Goal: Task Accomplishment & Management: Manage account settings

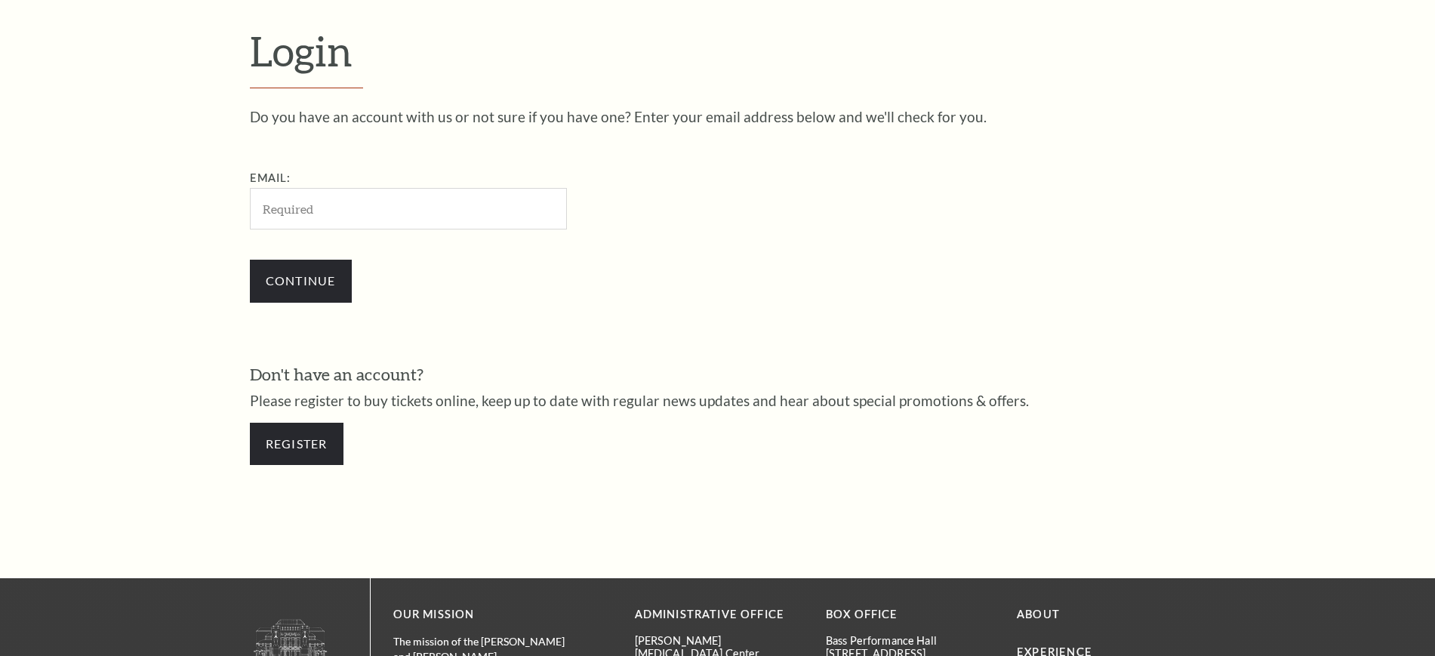
scroll to position [504, 0]
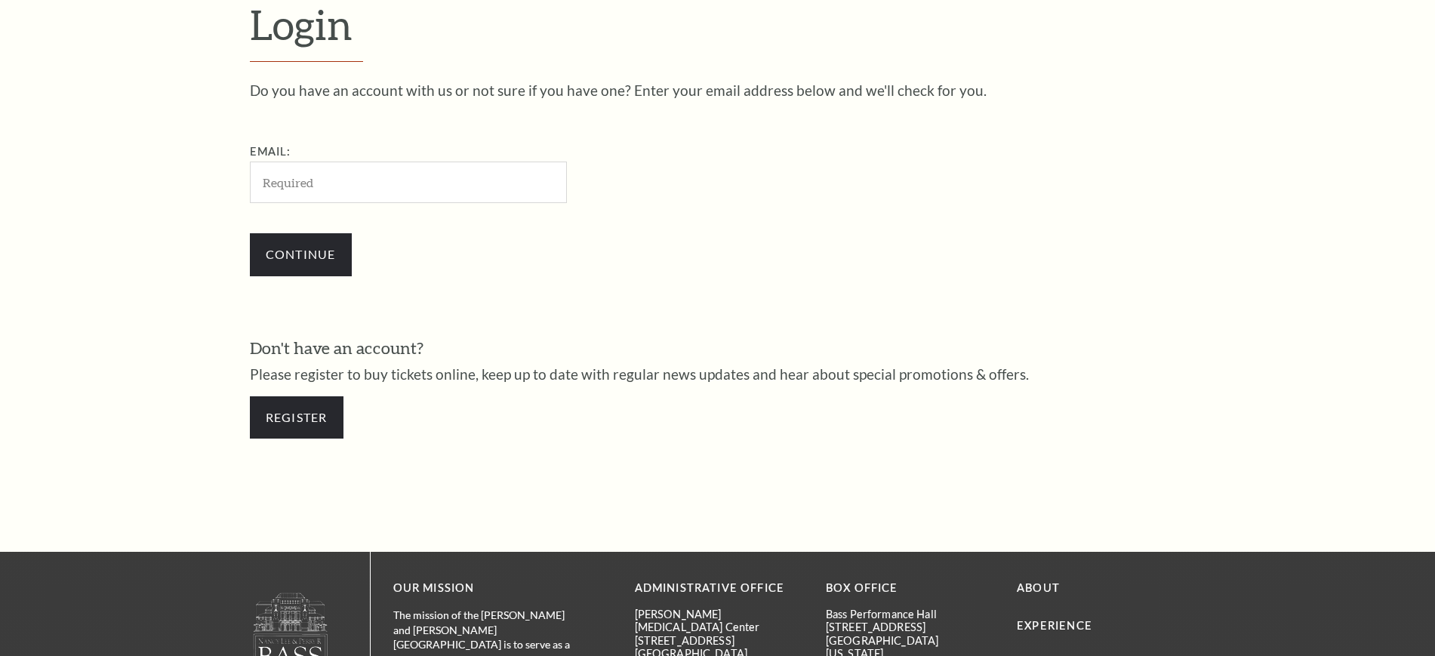
click at [410, 179] on input "Email:" at bounding box center [408, 182] width 317 height 42
type input "[EMAIL_ADDRESS][DOMAIN_NAME]"
click at [300, 257] on input "Continue" at bounding box center [301, 254] width 102 height 42
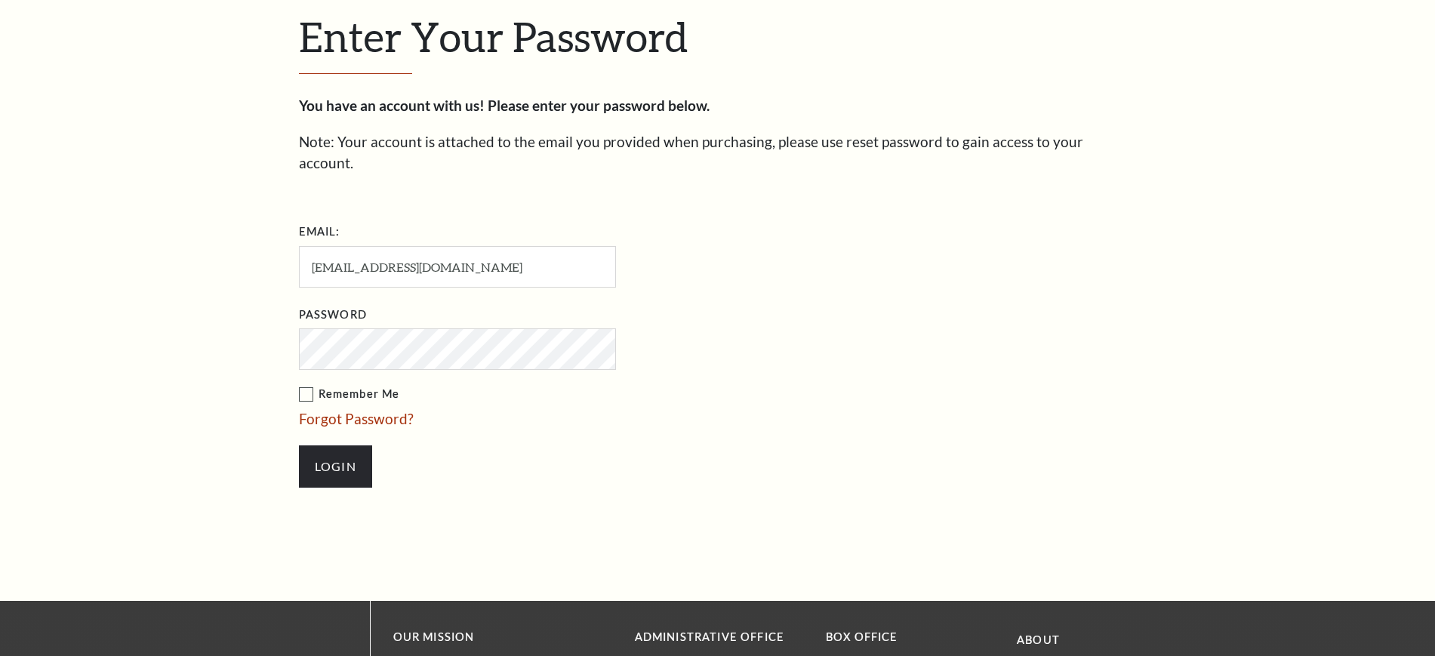
scroll to position [518, 0]
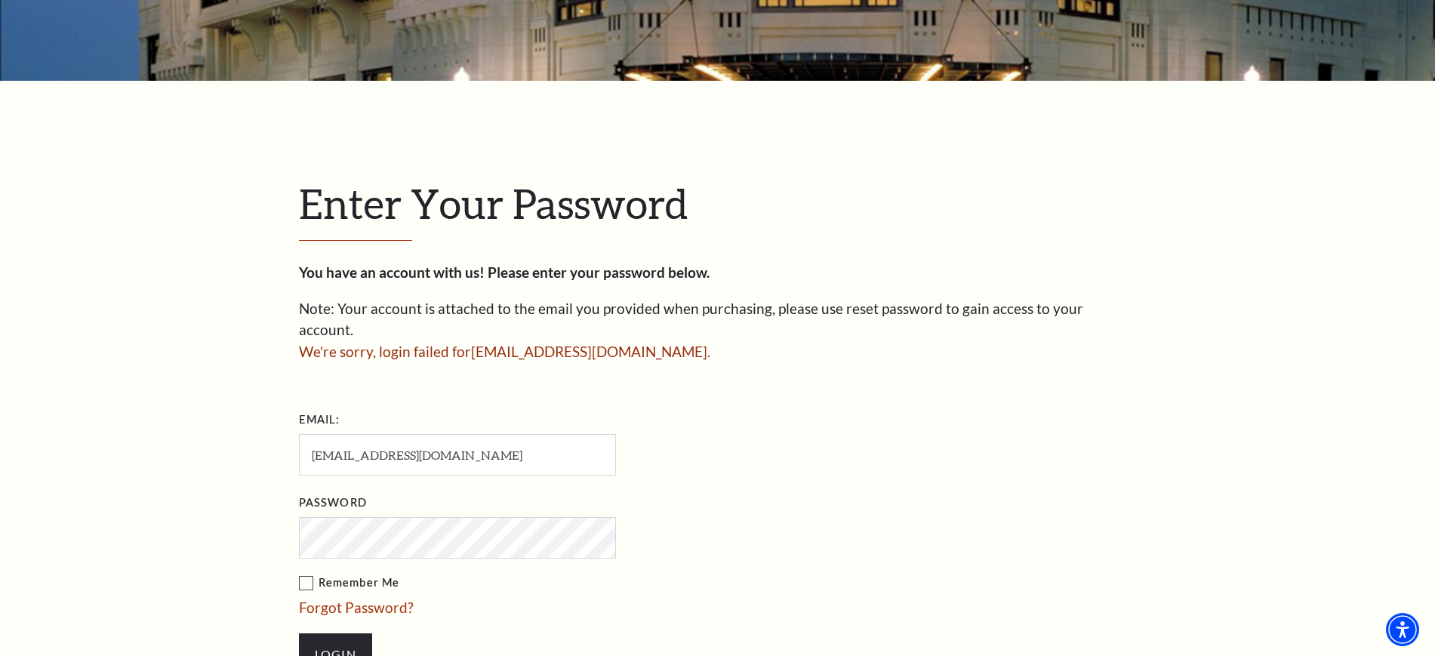
scroll to position [472, 0]
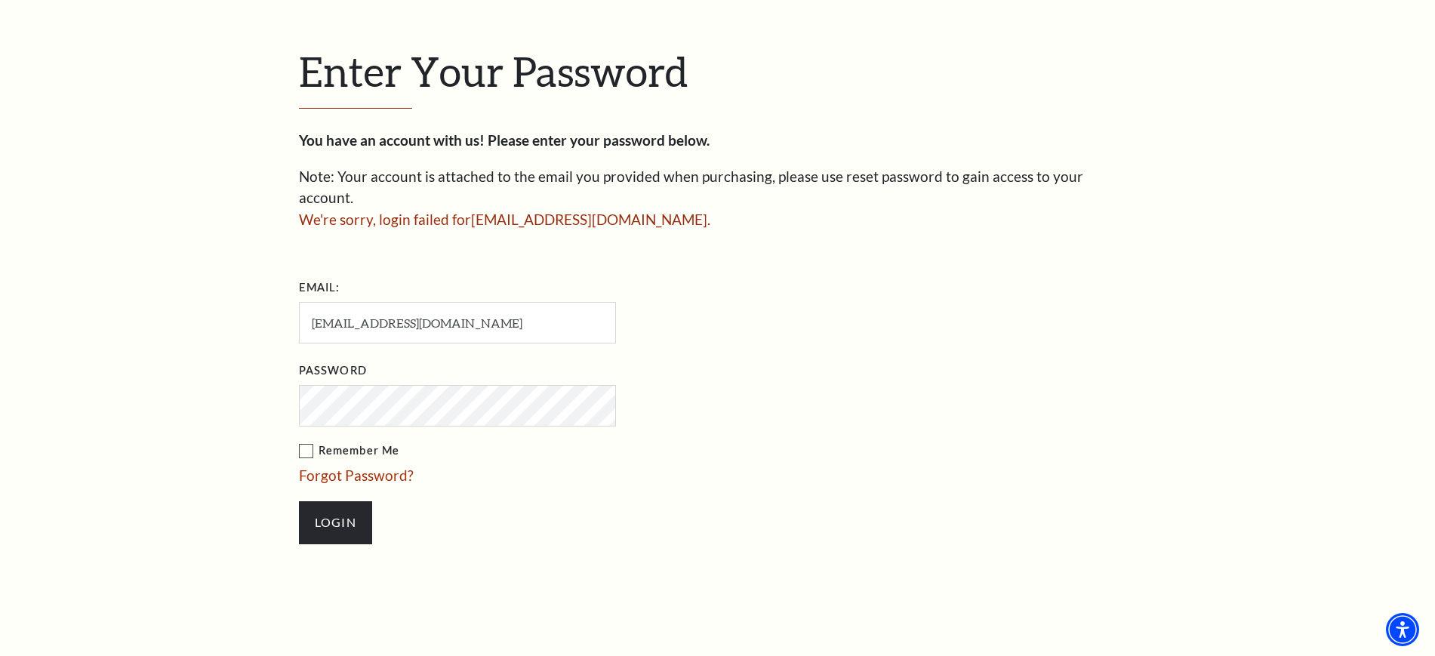
click at [299, 501] on input "Login" at bounding box center [335, 522] width 73 height 42
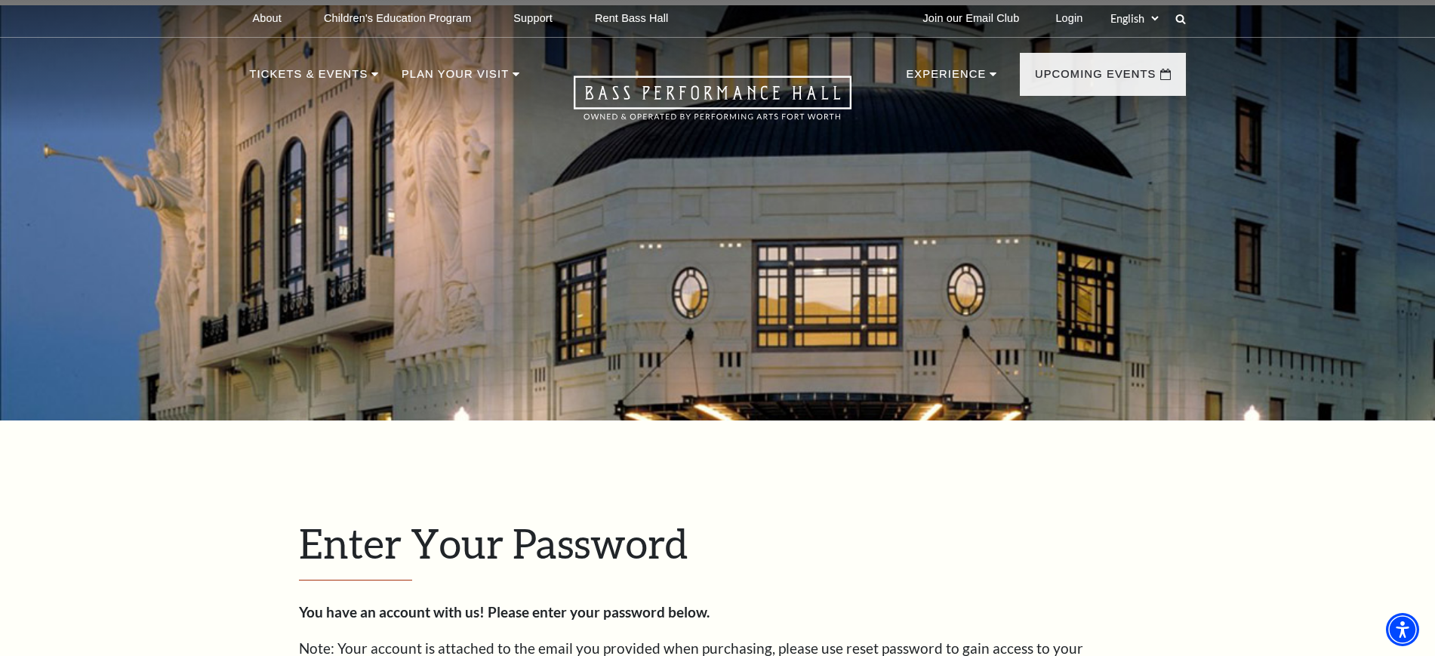
scroll to position [566, 0]
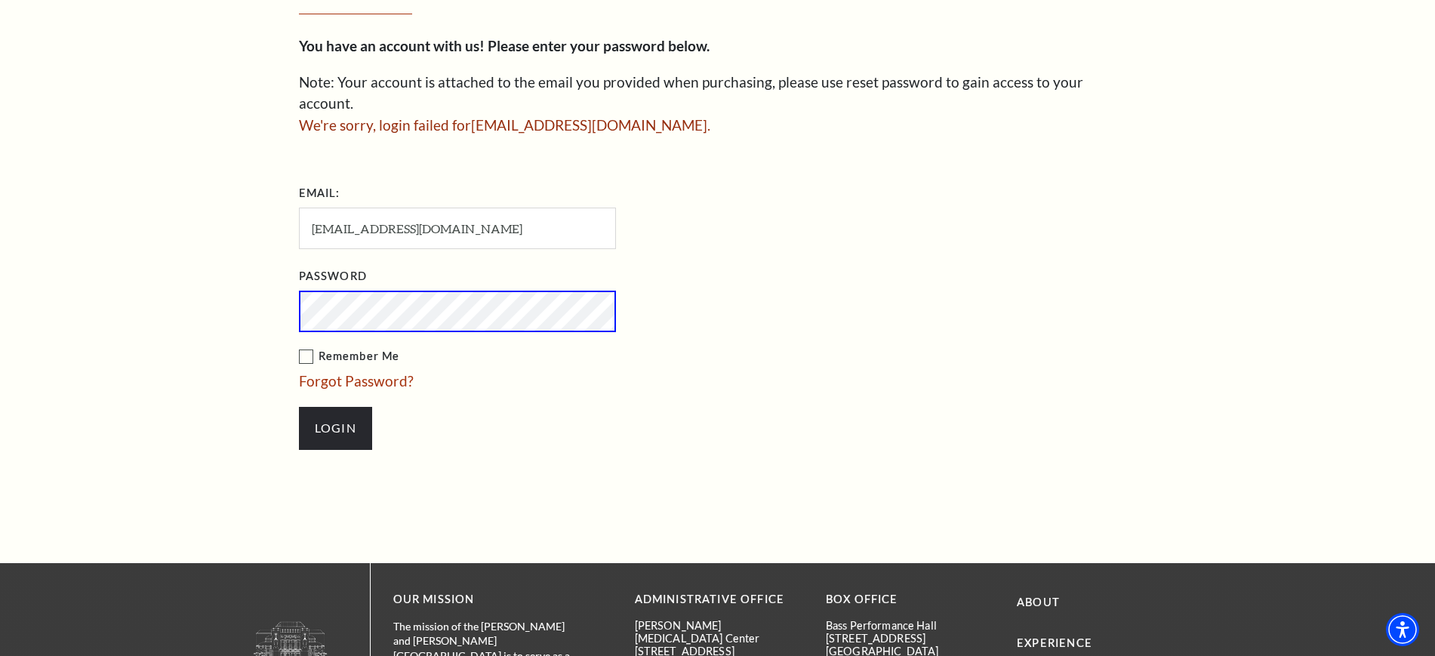
click at [299, 407] on input "Login" at bounding box center [335, 428] width 73 height 42
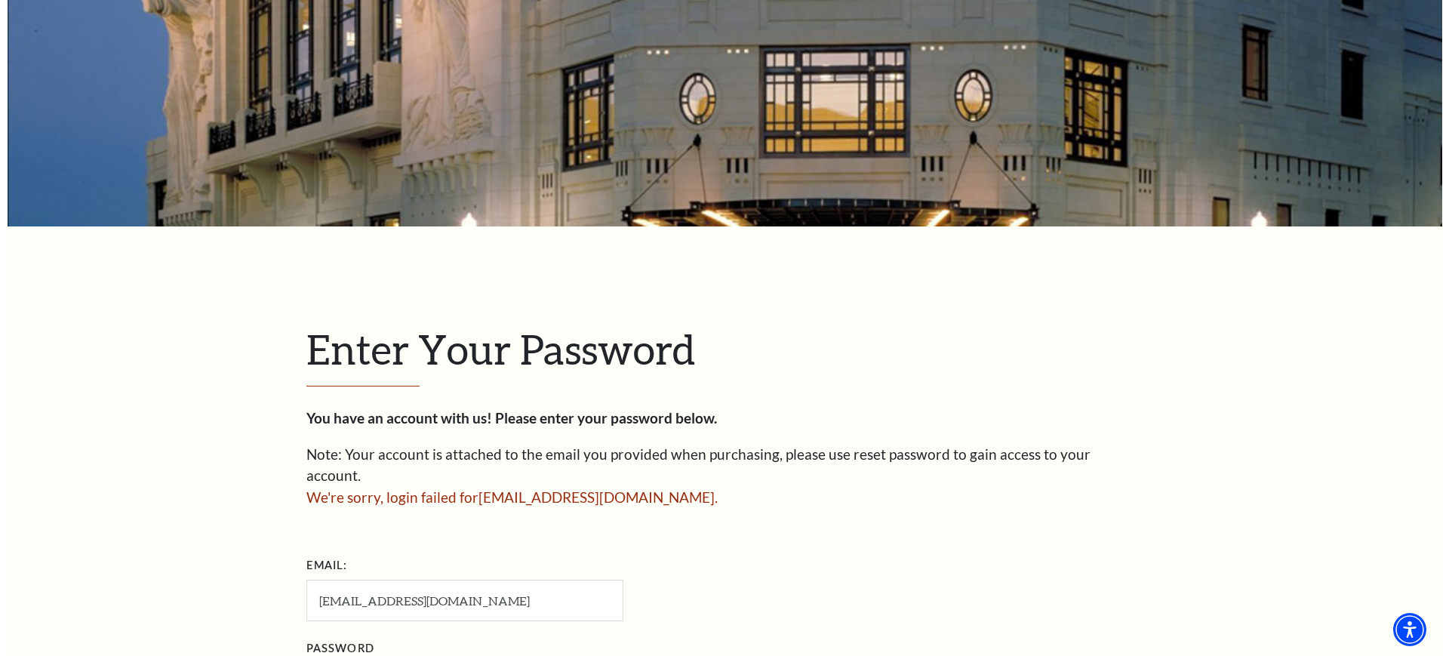
scroll to position [472, 0]
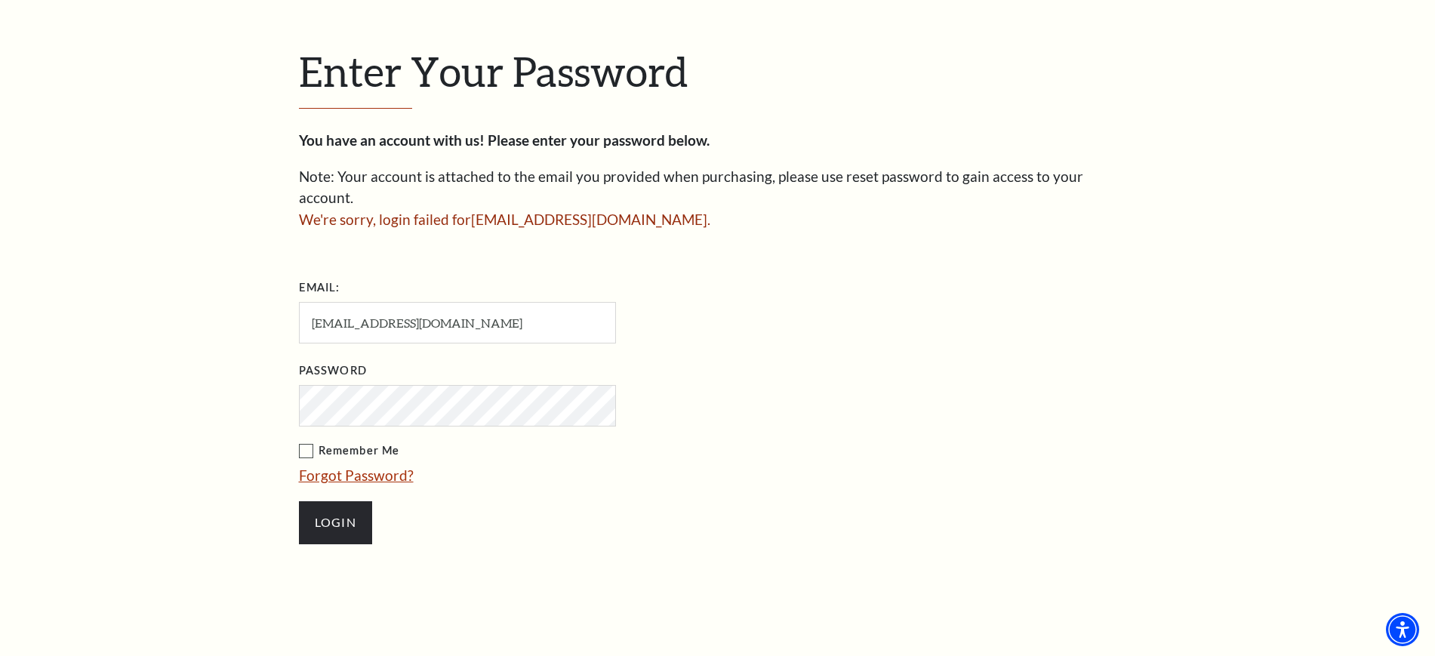
click at [380, 466] on link "Forgot Password?" at bounding box center [356, 474] width 115 height 17
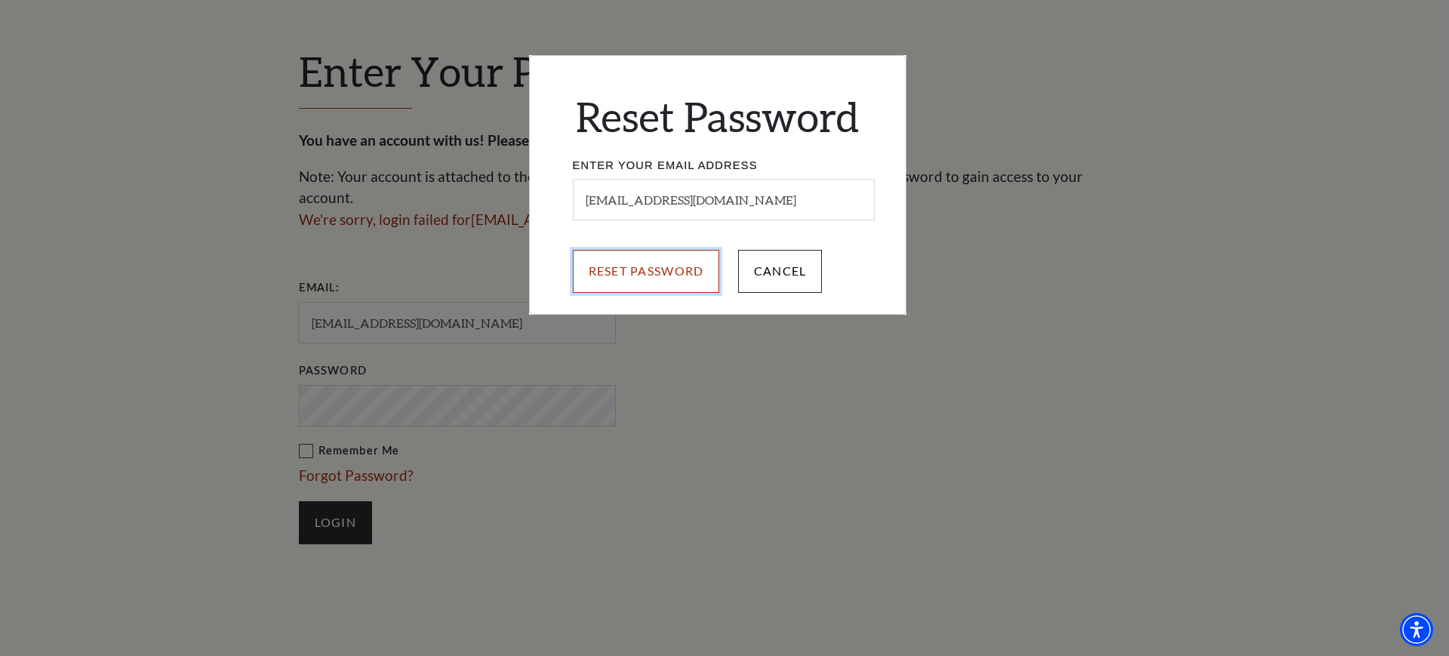
click at [615, 263] on input "Reset Password" at bounding box center [646, 271] width 147 height 42
click at [616, 263] on input "Reset Password" at bounding box center [646, 271] width 147 height 42
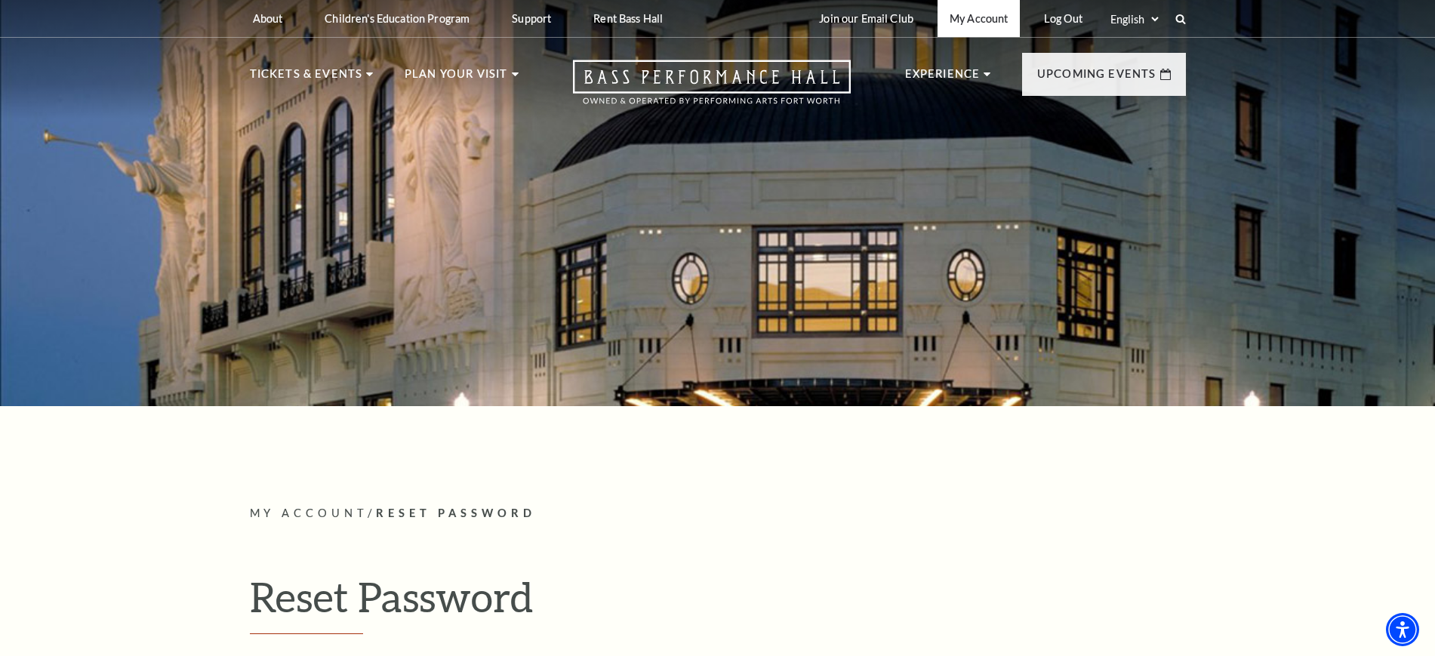
click at [959, 19] on link "My Account" at bounding box center [978, 18] width 82 height 37
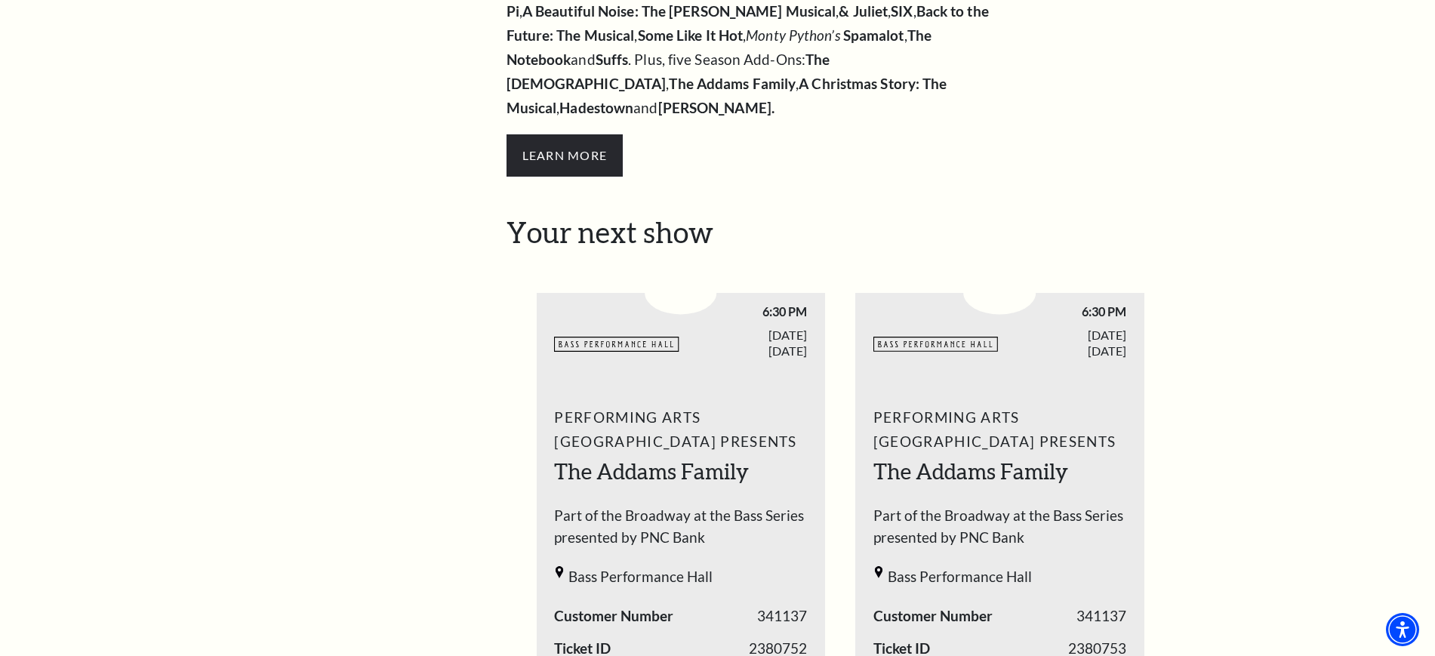
scroll to position [283, 0]
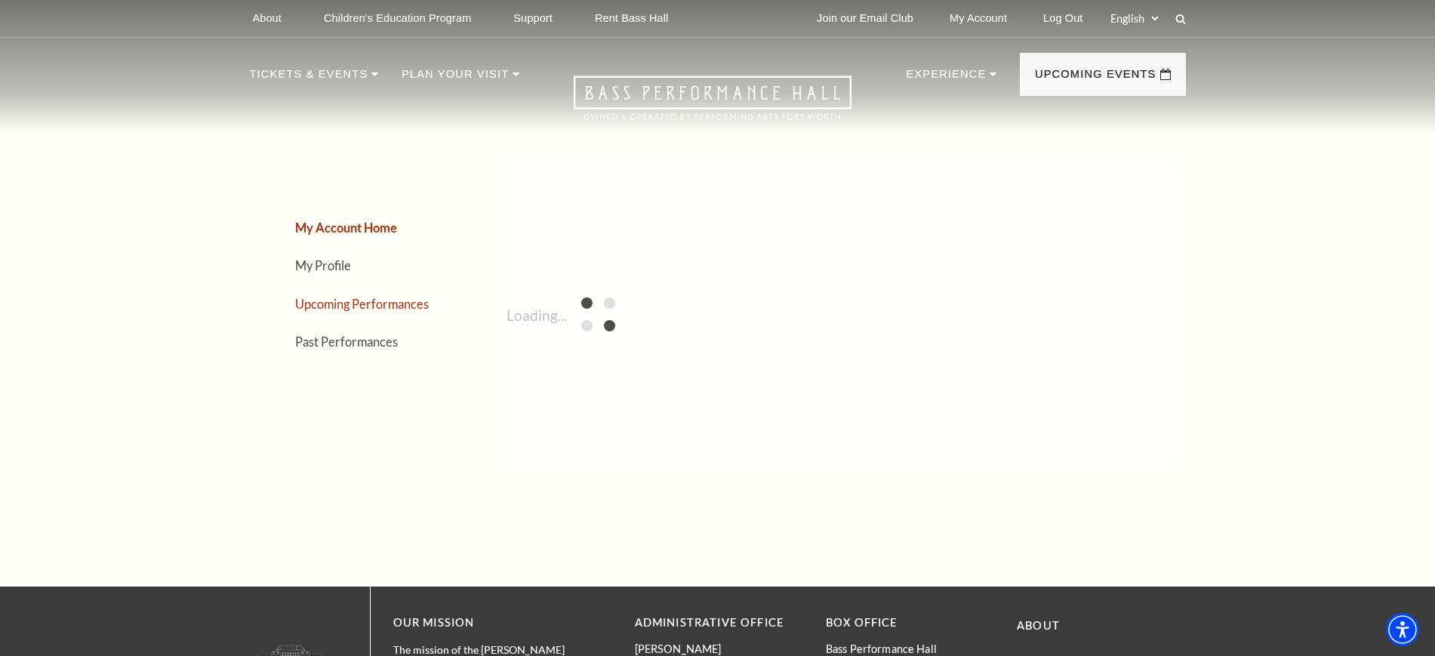
click at [332, 303] on link "Upcoming Performances" at bounding box center [362, 304] width 134 height 14
click at [373, 305] on link "Upcoming Performances" at bounding box center [363, 304] width 137 height 14
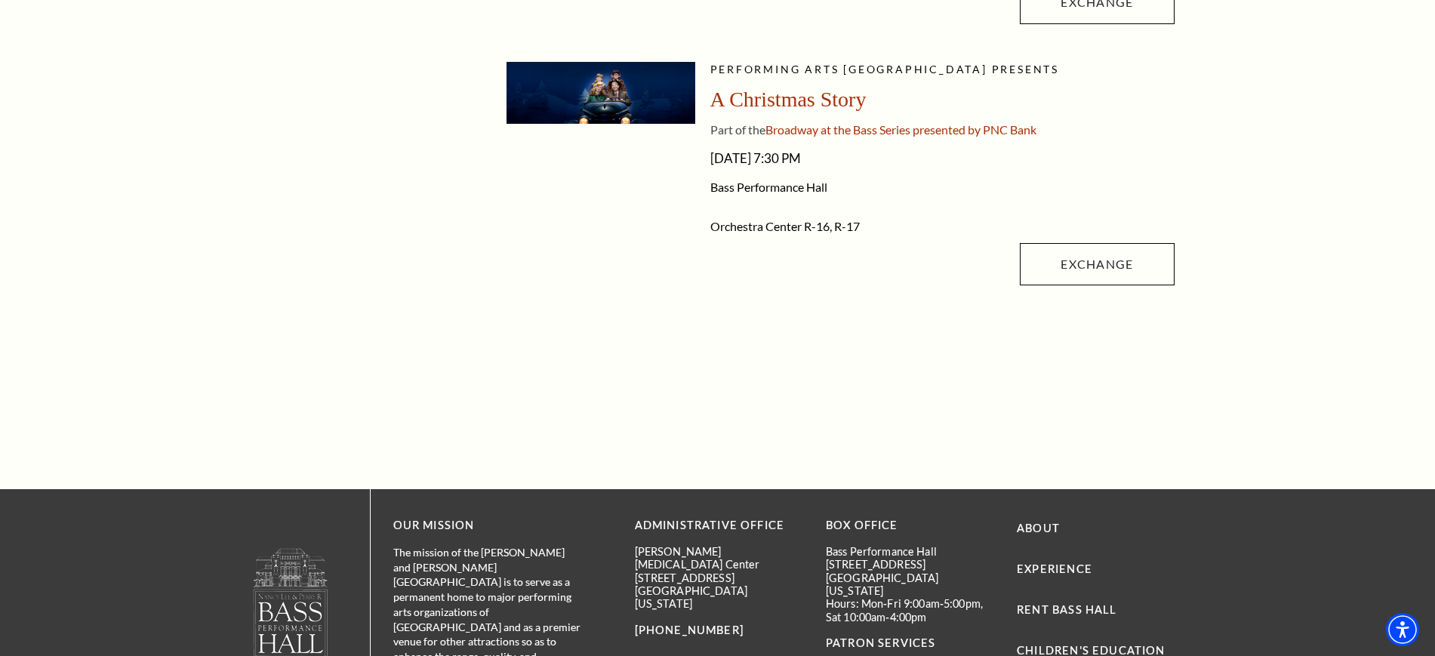
scroll to position [849, 0]
